Goal: Information Seeking & Learning: Learn about a topic

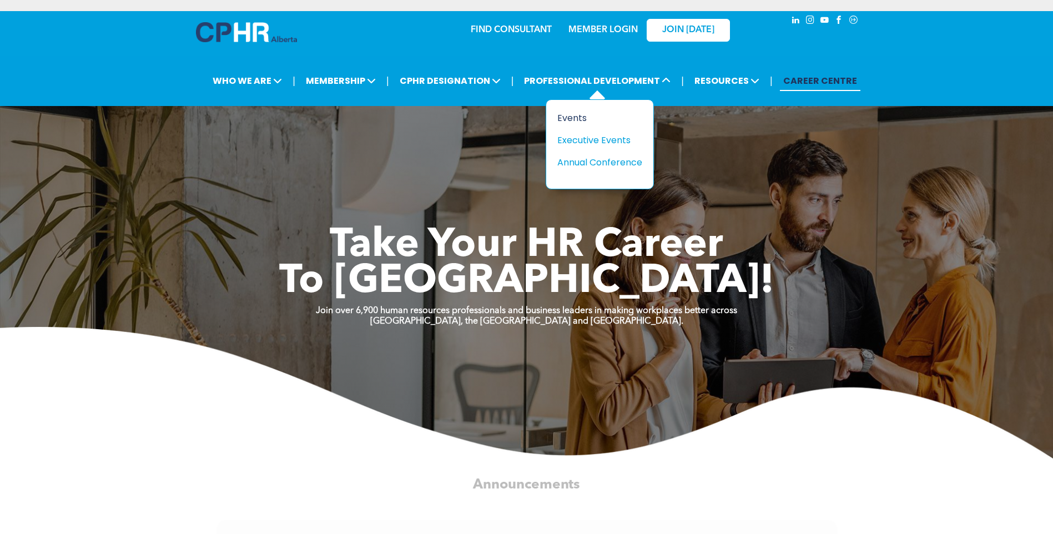
click at [577, 120] on div "Events" at bounding box center [595, 118] width 77 height 14
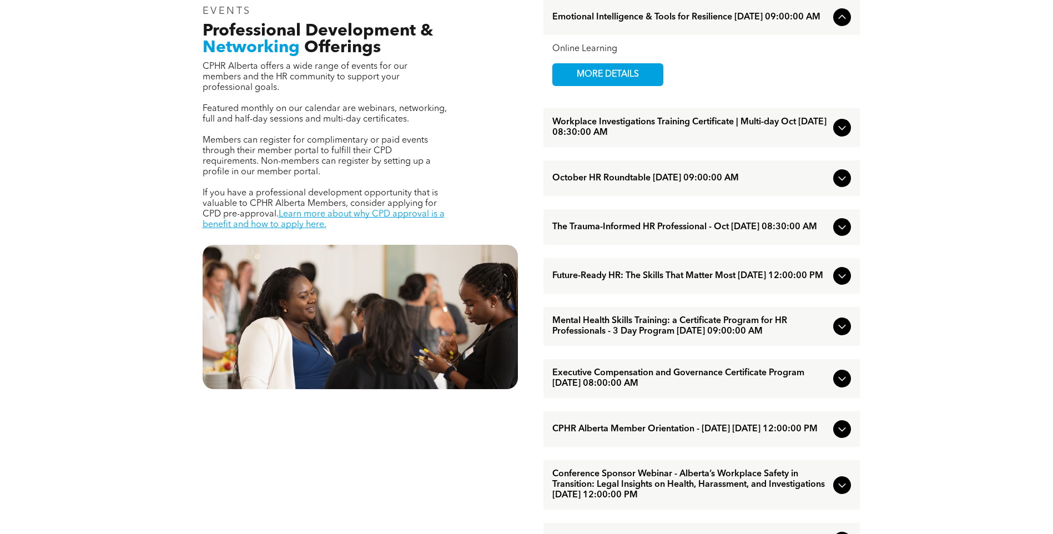
scroll to position [444, 0]
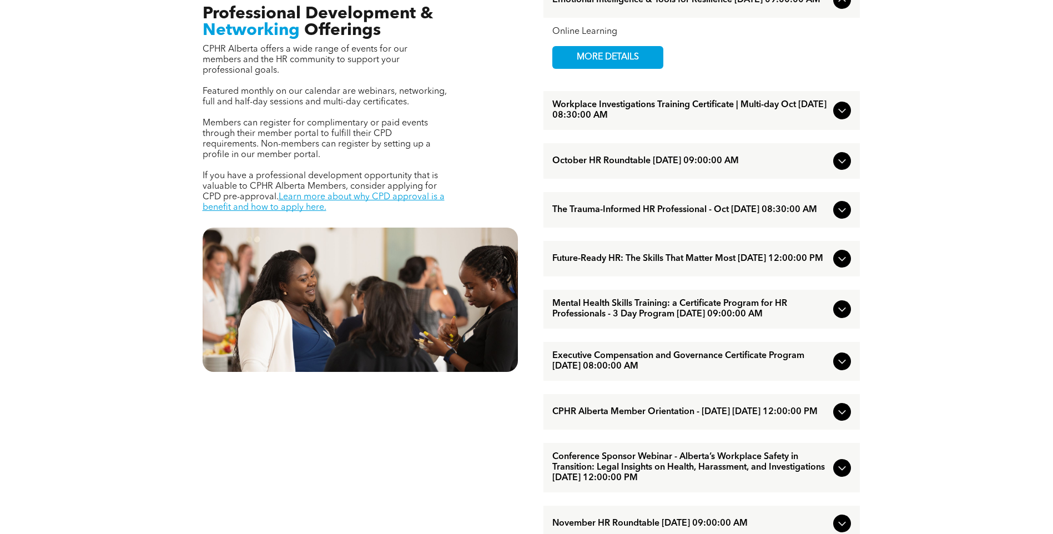
click at [848, 265] on icon at bounding box center [842, 258] width 13 height 13
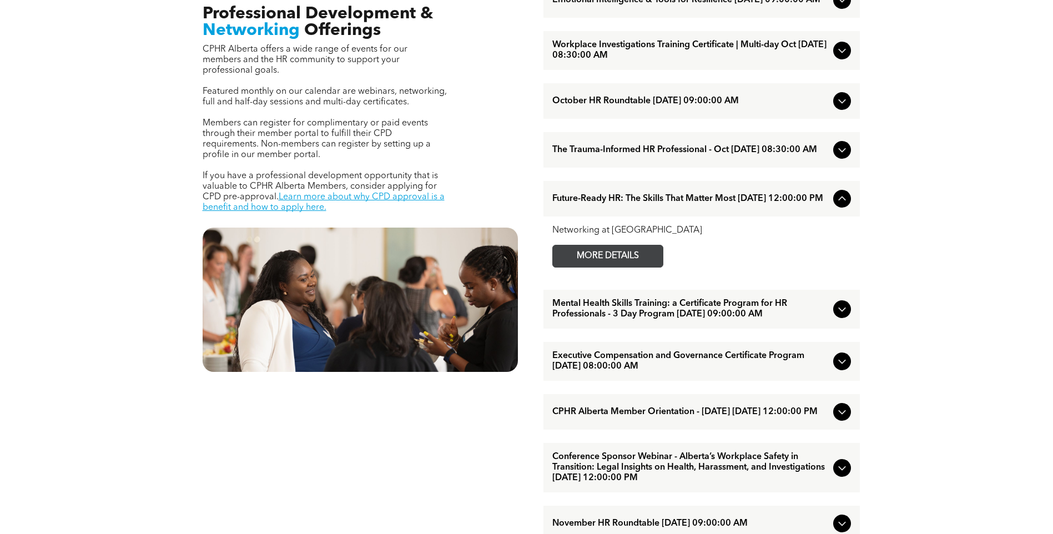
click at [622, 262] on span "MORE DETAILS" at bounding box center [608, 256] width 88 height 22
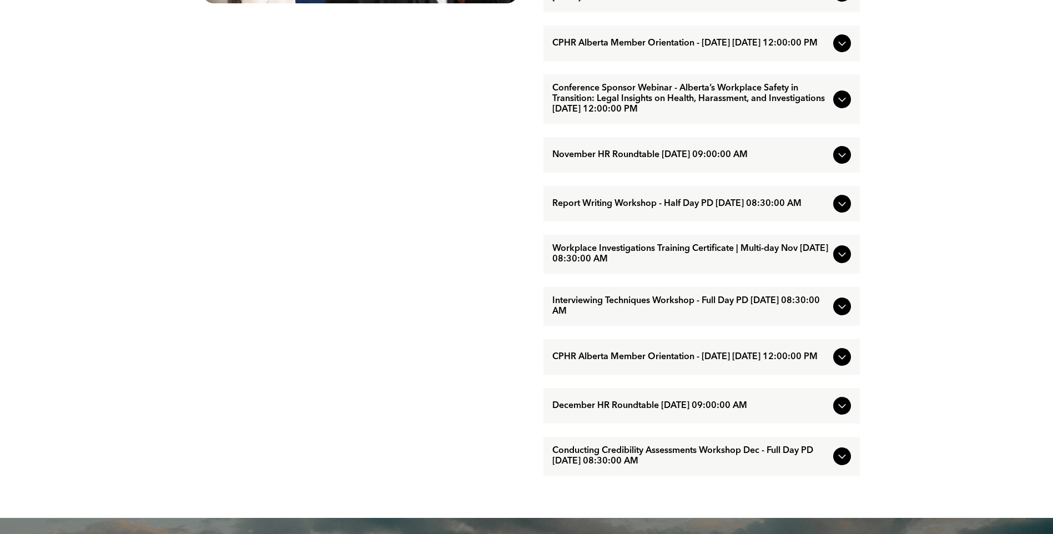
scroll to position [833, 0]
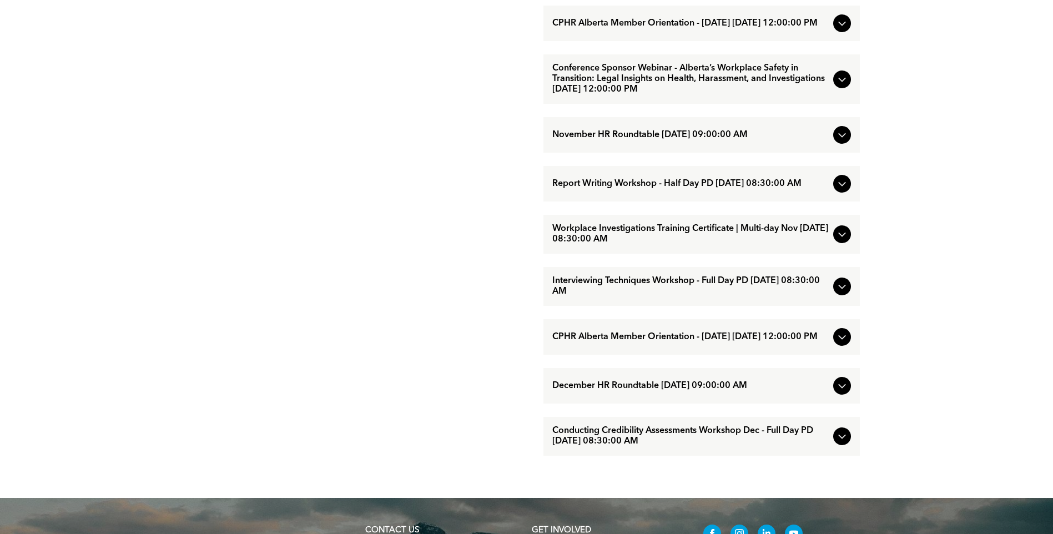
click at [609, 297] on span "Interviewing Techniques Workshop - Full Day PD [DATE] 08:30:00 AM" at bounding box center [690, 286] width 277 height 21
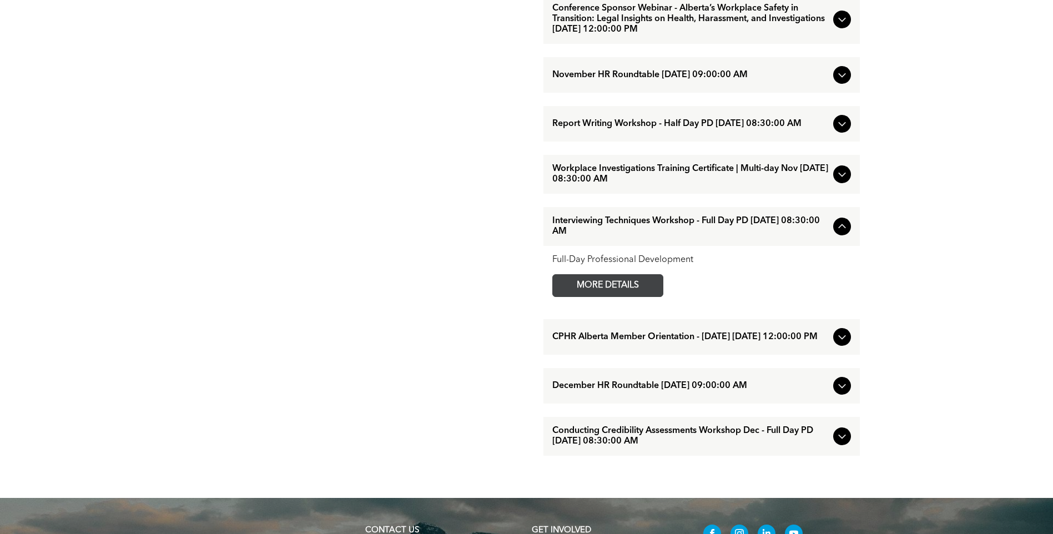
click at [609, 297] on span "MORE DETAILS" at bounding box center [608, 286] width 88 height 22
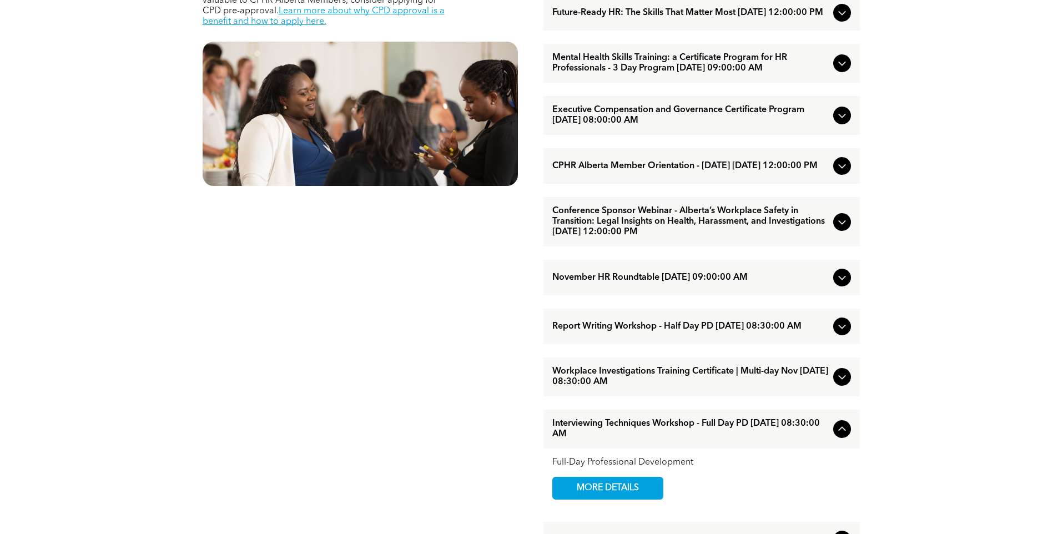
scroll to position [611, 0]
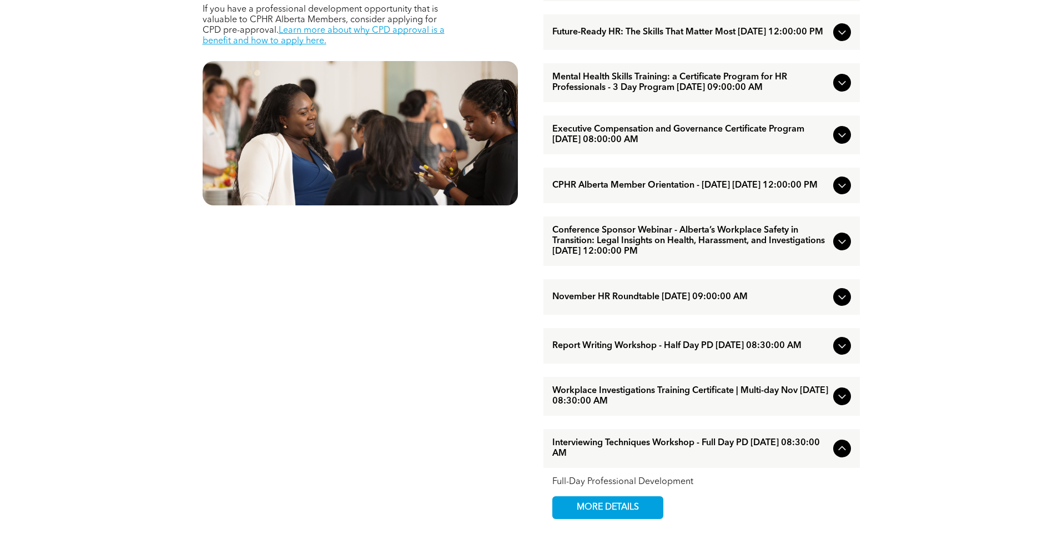
click at [841, 89] on icon at bounding box center [842, 82] width 13 height 13
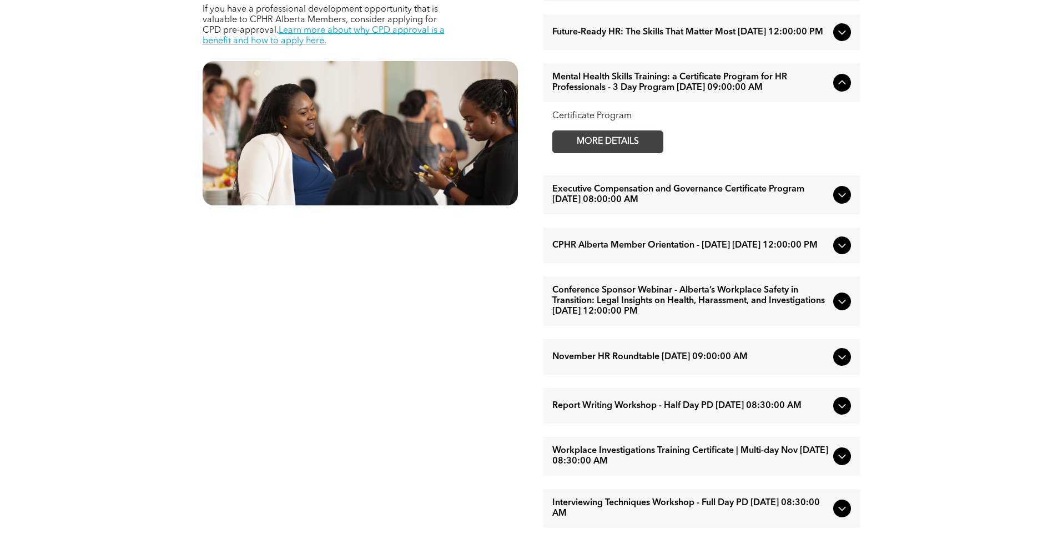
click at [591, 150] on span "MORE DETAILS" at bounding box center [608, 142] width 88 height 22
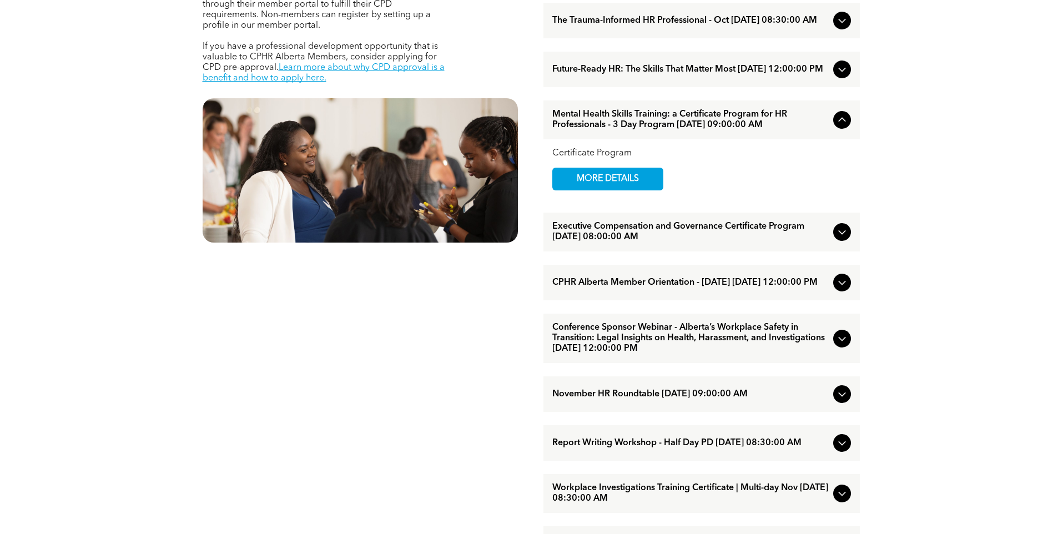
scroll to position [555, 0]
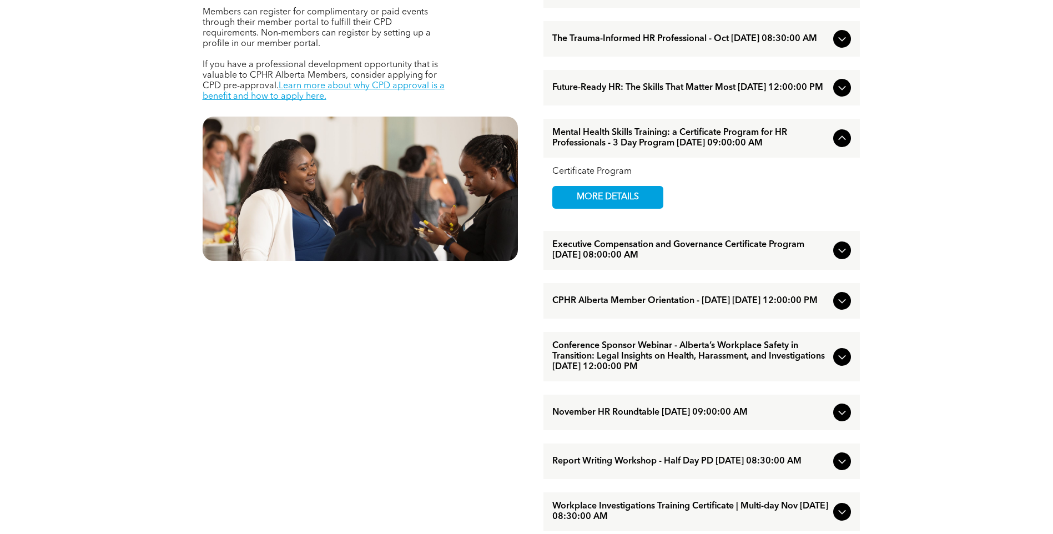
click at [842, 42] on icon at bounding box center [842, 38] width 13 height 13
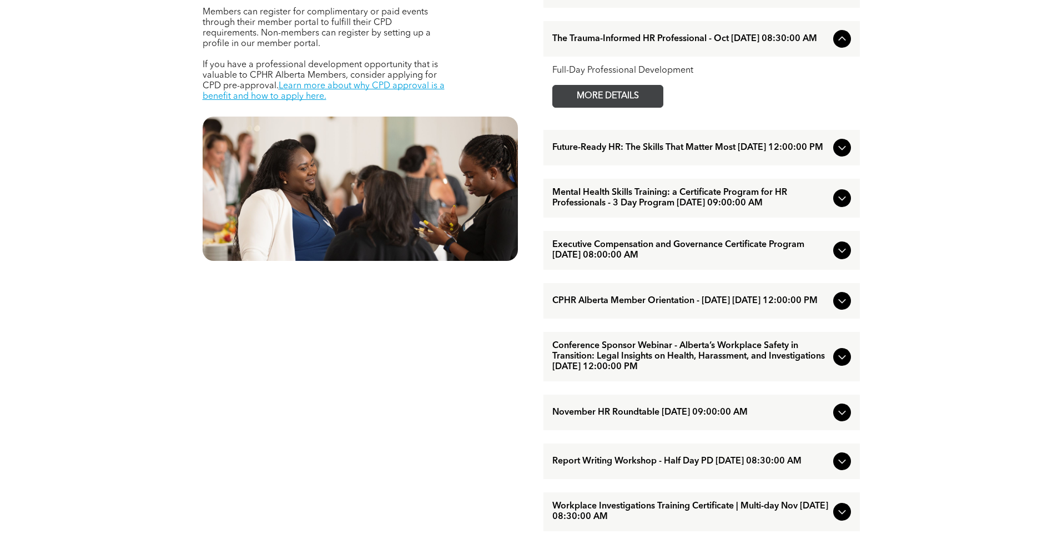
click at [626, 103] on span "MORE DETAILS" at bounding box center [608, 97] width 88 height 22
click at [840, 153] on icon at bounding box center [842, 147] width 13 height 13
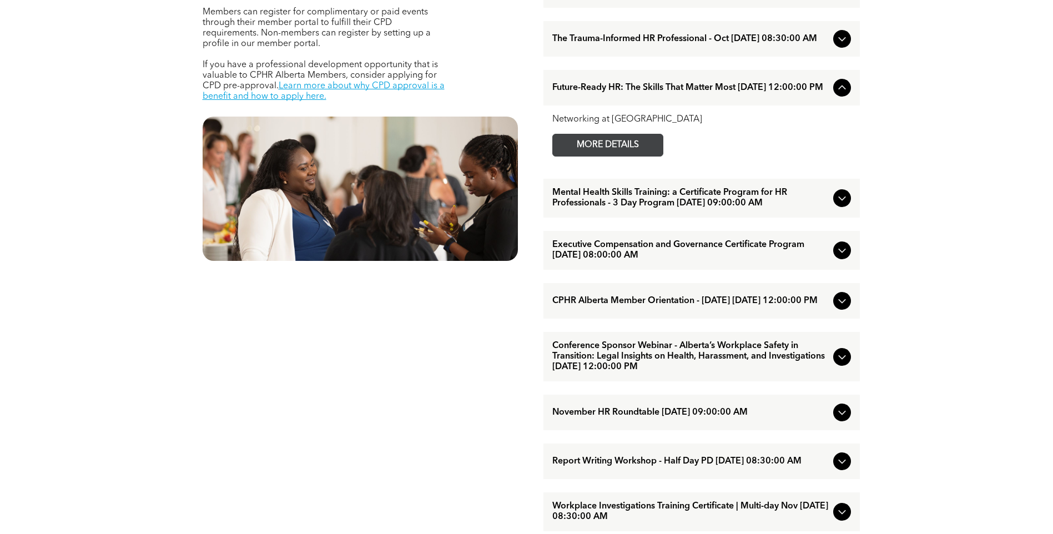
click at [601, 156] on span "MORE DETAILS" at bounding box center [608, 145] width 88 height 22
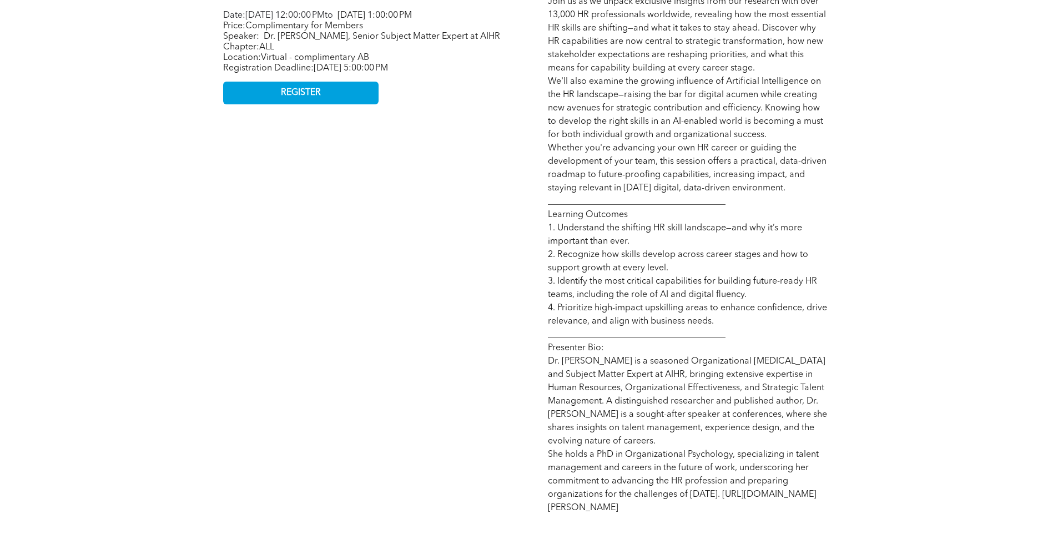
scroll to position [666, 0]
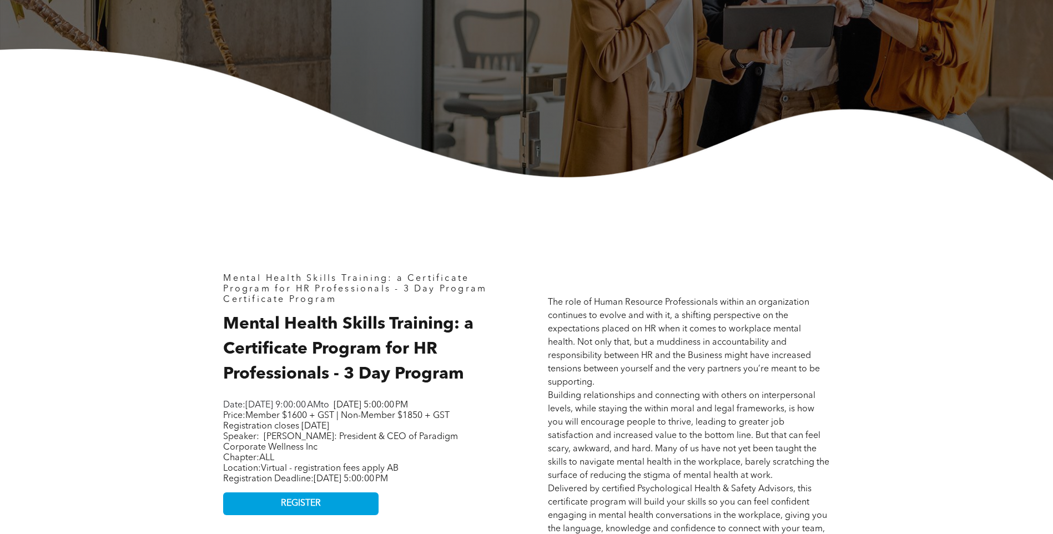
scroll to position [389, 0]
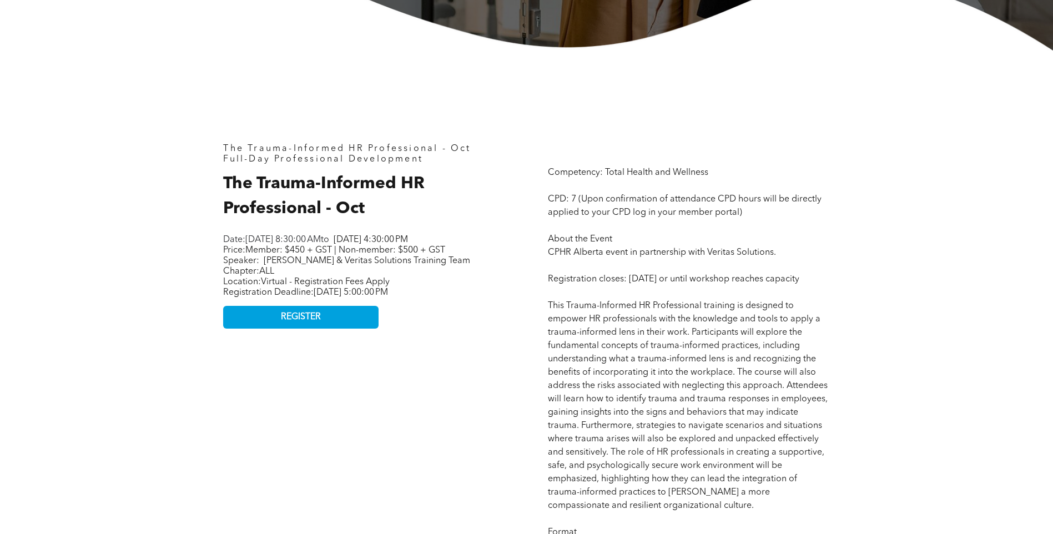
scroll to position [444, 0]
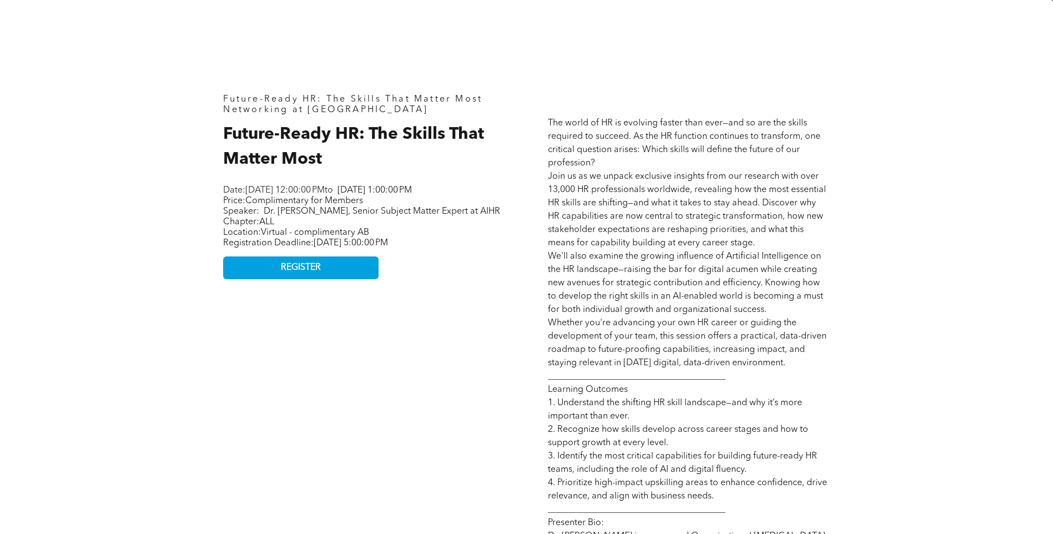
scroll to position [500, 0]
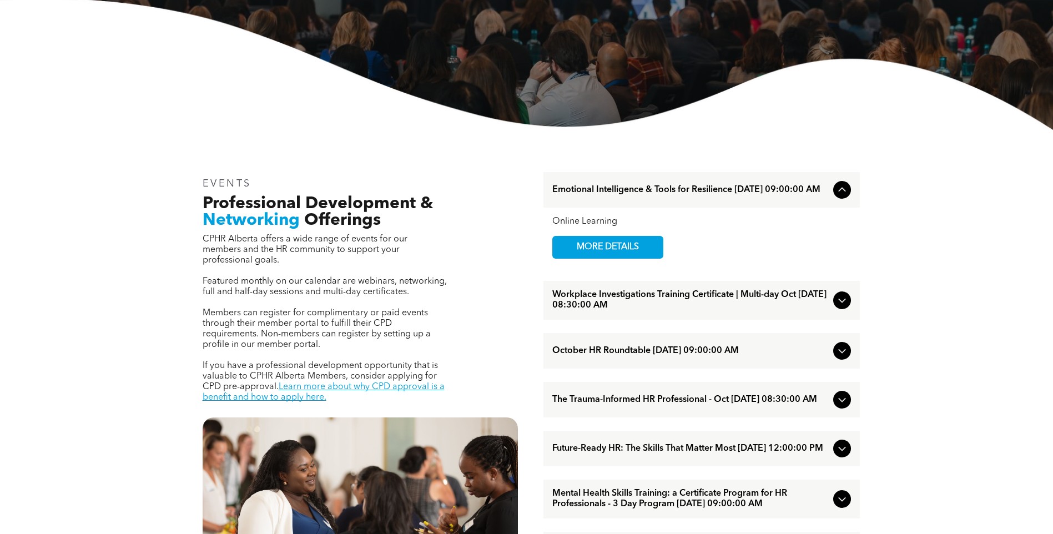
scroll to position [310, 0]
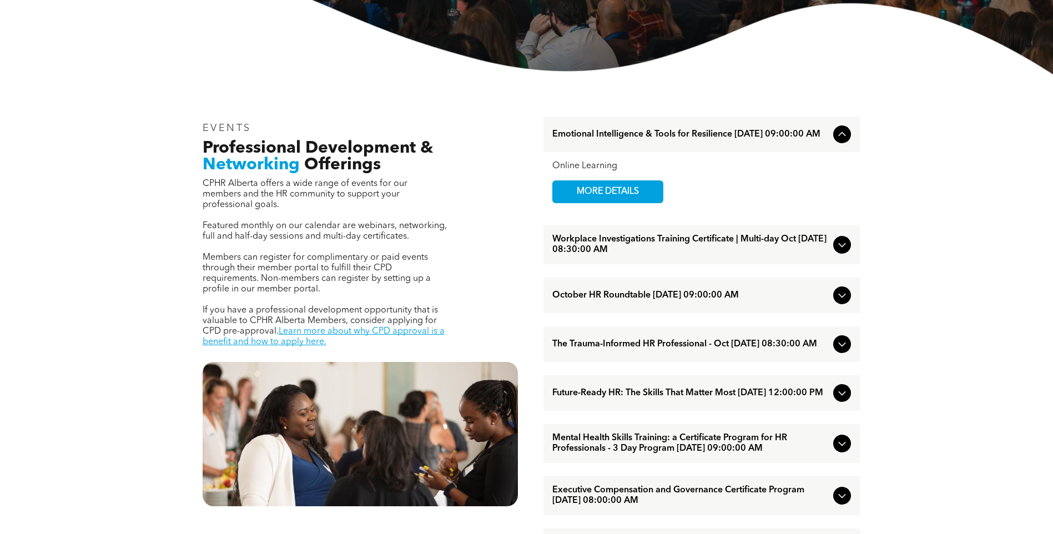
click at [619, 243] on span "Workplace Investigations Training Certificate | Multi-day Oct [DATE] 08:30:00 AM" at bounding box center [690, 244] width 277 height 21
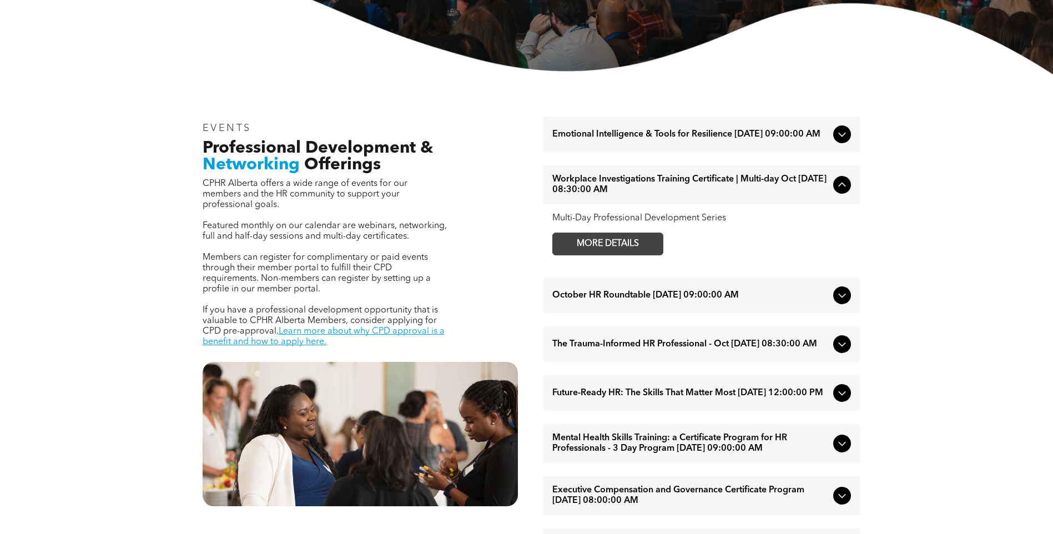
click at [620, 248] on span "MORE DETAILS" at bounding box center [608, 244] width 88 height 22
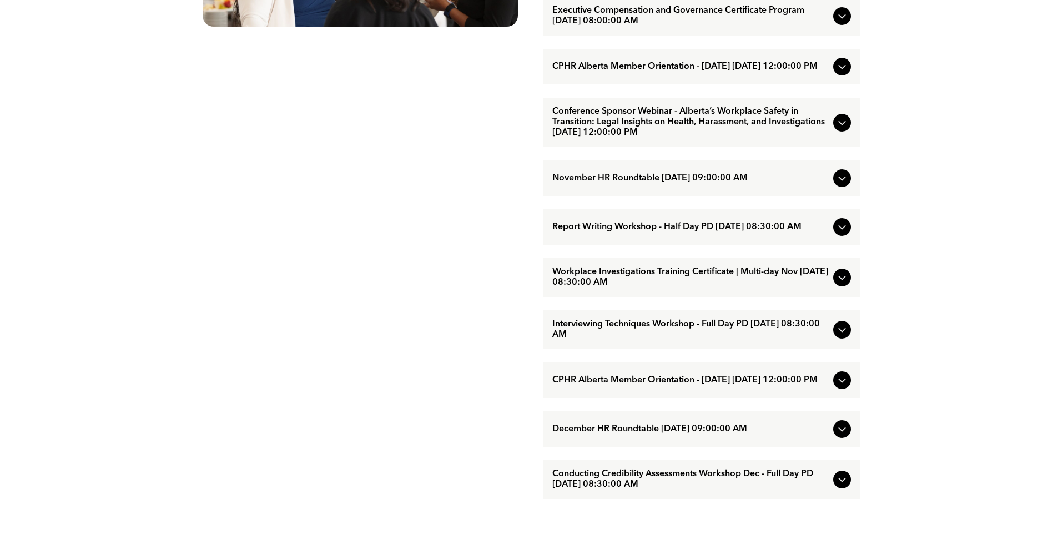
scroll to position [810, 0]
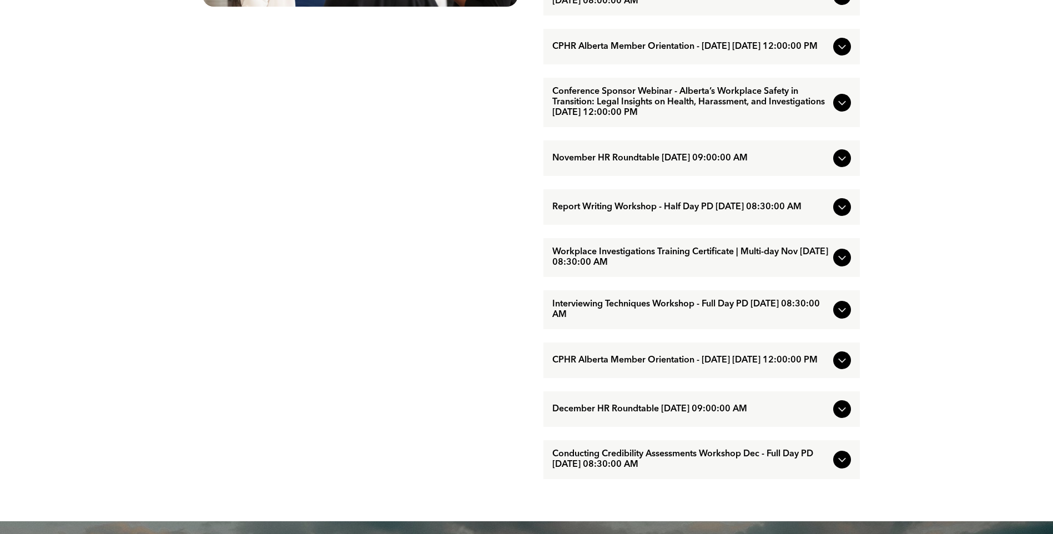
click at [610, 470] on span "Conducting Credibility Assessments Workshop Dec - Full Day PD [DATE] 08:30:00 AM" at bounding box center [690, 459] width 277 height 21
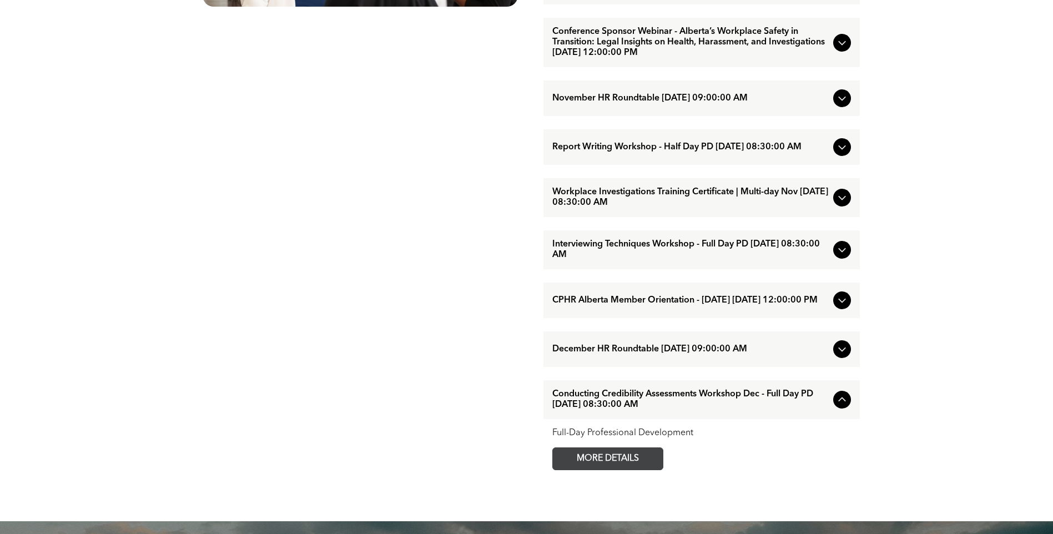
click at [611, 470] on span "MORE DETAILS" at bounding box center [608, 459] width 88 height 22
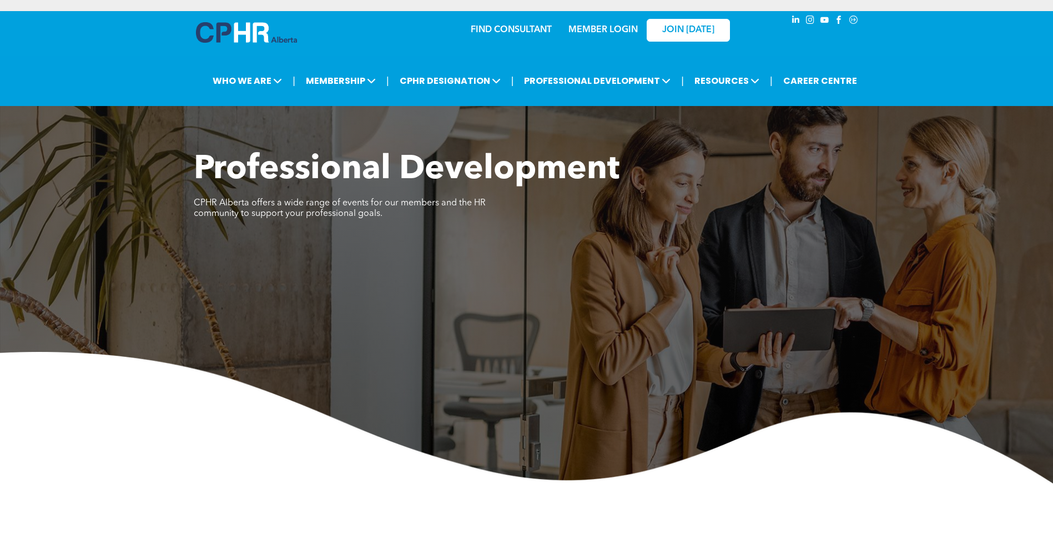
scroll to position [278, 0]
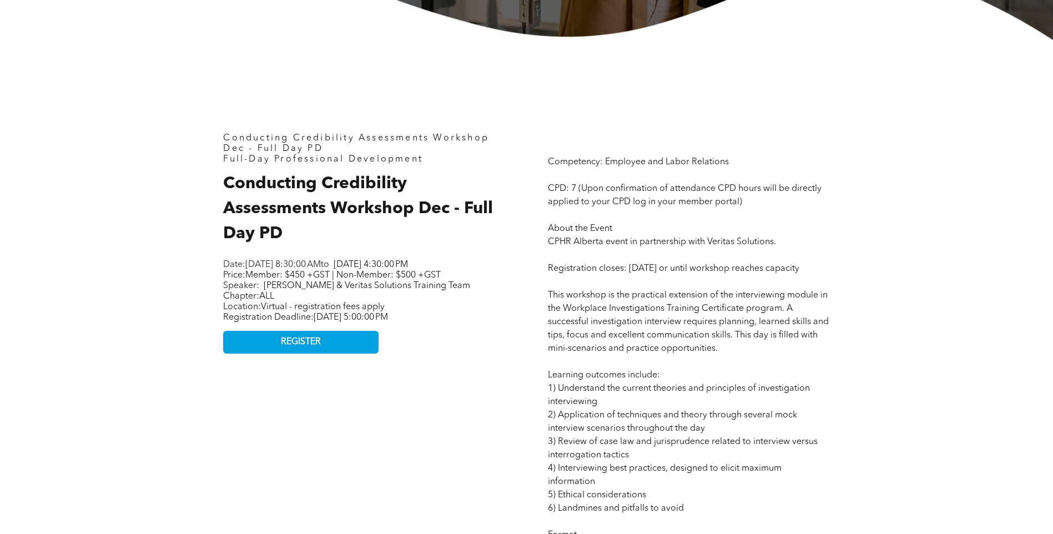
scroll to position [444, 0]
